Goal: Task Accomplishment & Management: Use online tool/utility

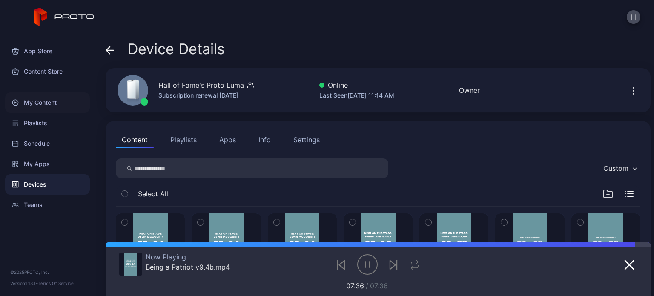
click at [38, 102] on div "My Content" at bounding box center [47, 102] width 85 height 20
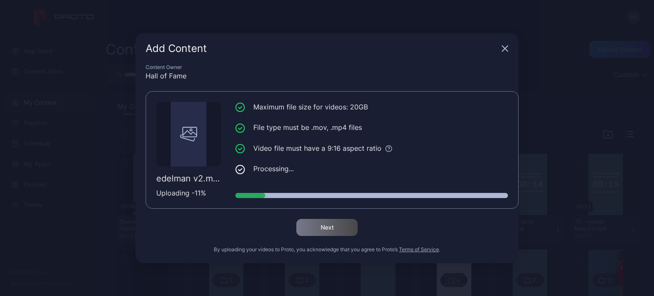
click at [404, 124] on li "File type must be .mov, .mp4 files" at bounding box center [371, 127] width 273 height 11
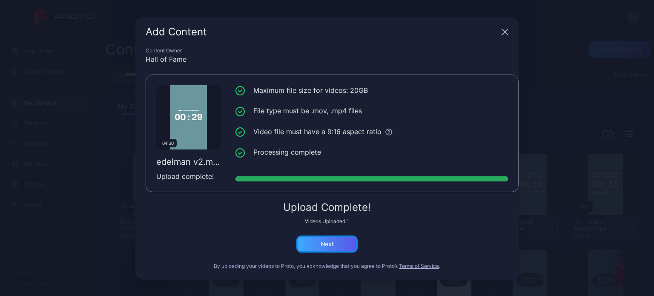
click at [325, 241] on div "Next" at bounding box center [327, 244] width 13 height 7
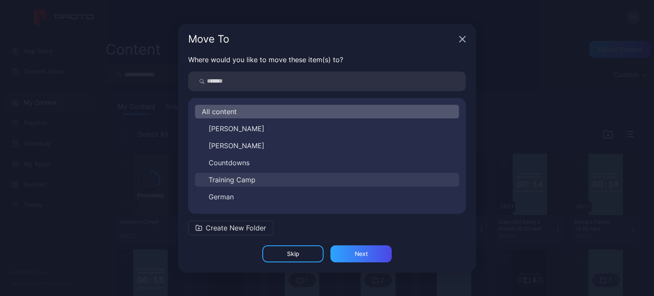
scroll to position [14, 0]
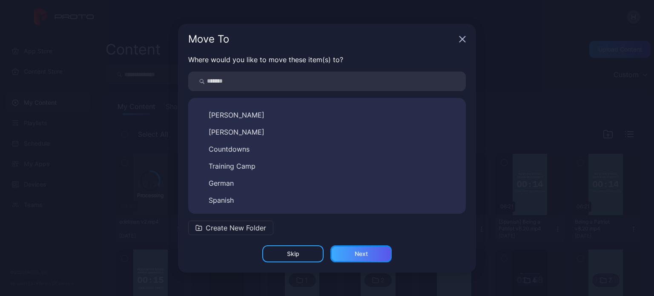
click at [366, 250] on div "Next" at bounding box center [361, 253] width 13 height 7
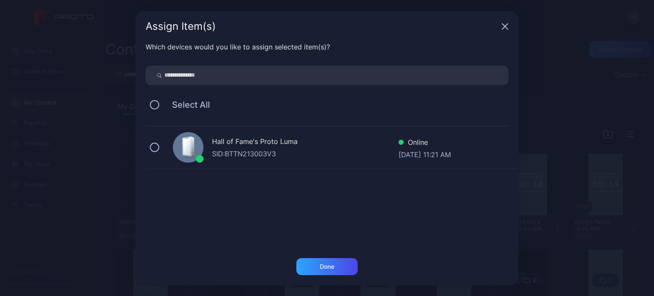
click at [229, 152] on div "SID: BTTN213003V3" at bounding box center [305, 154] width 186 height 10
click at [338, 266] on div "Done" at bounding box center [326, 266] width 61 height 17
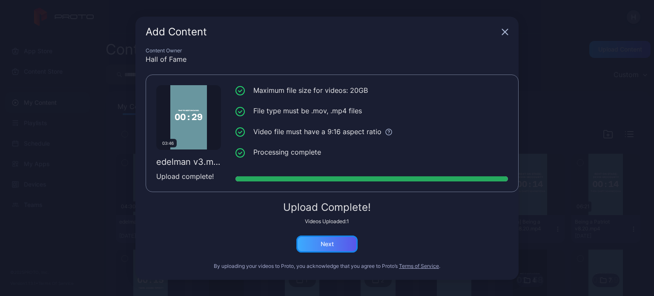
click at [336, 241] on div "Next" at bounding box center [326, 243] width 61 height 17
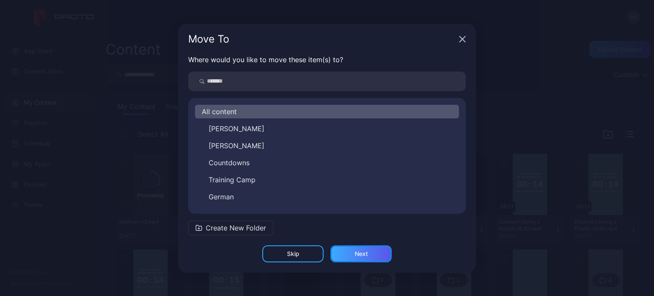
click at [361, 250] on div "Next" at bounding box center [361, 253] width 13 height 7
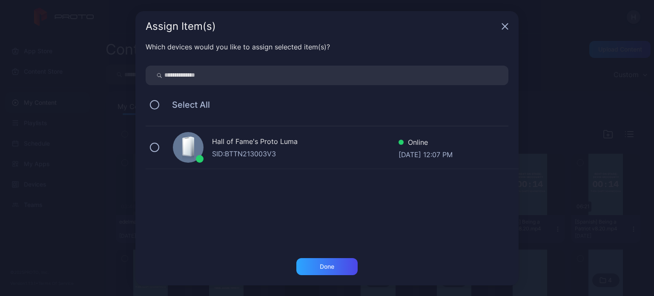
click at [240, 140] on div "Hall of Fame's Proto Luma" at bounding box center [305, 142] width 186 height 12
click at [318, 264] on div "Done" at bounding box center [326, 266] width 61 height 17
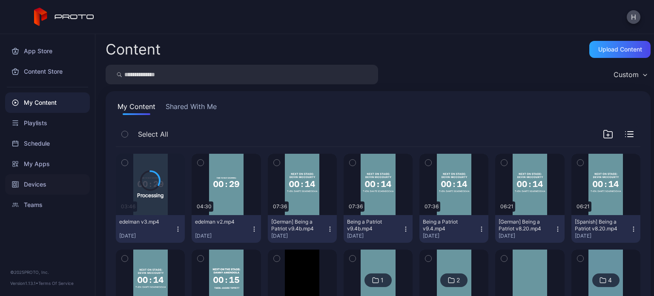
click at [32, 183] on div "Devices" at bounding box center [47, 184] width 85 height 20
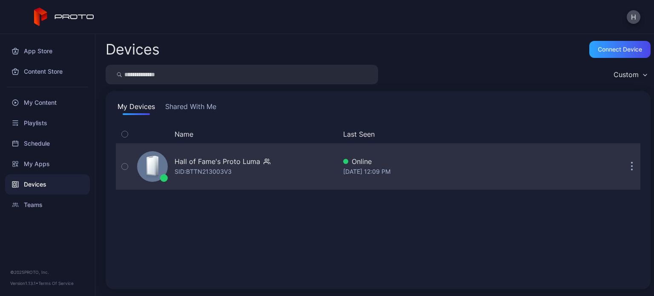
click at [271, 170] on div "Hall of Fame's Proto [PERSON_NAME]: BTTN213003V3" at bounding box center [235, 166] width 203 height 43
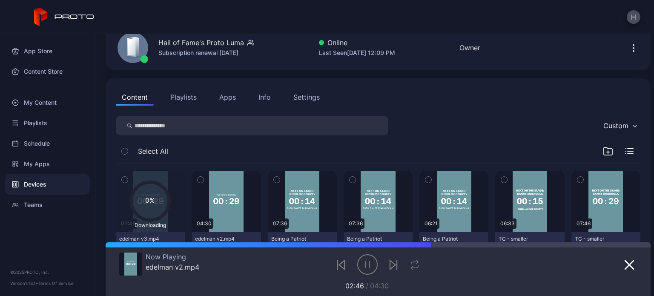
scroll to position [85, 0]
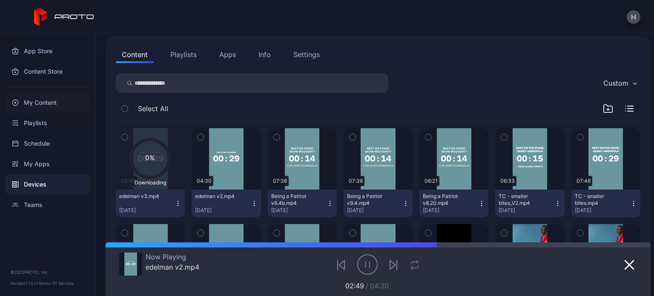
click at [48, 104] on div "My Content" at bounding box center [47, 102] width 85 height 20
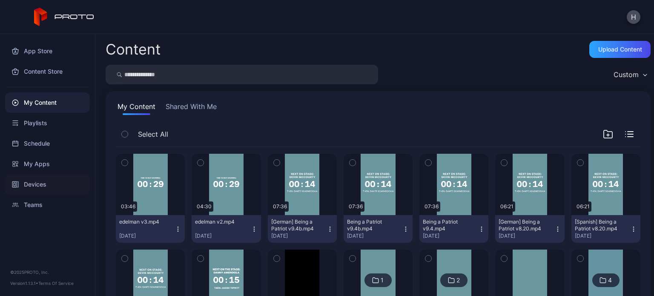
click at [43, 182] on div "Devices" at bounding box center [47, 184] width 85 height 20
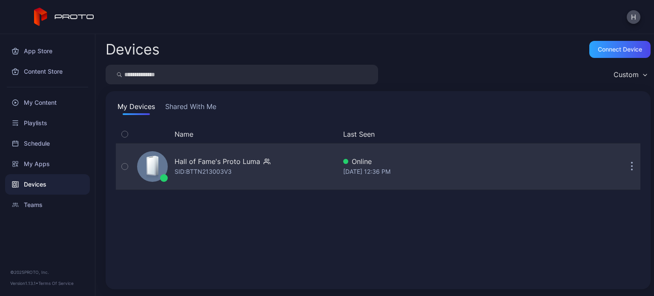
click at [182, 155] on div "Hall of Fame's Proto [PERSON_NAME]: BTTN213003V3" at bounding box center [235, 166] width 203 height 43
